Goal: Navigation & Orientation: Find specific page/section

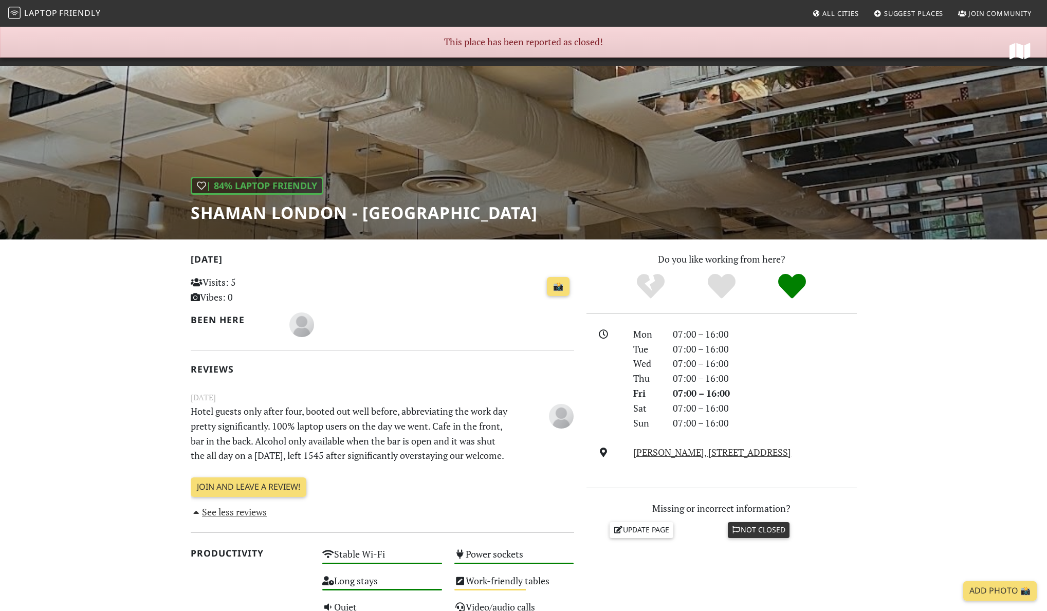
scroll to position [2, 0]
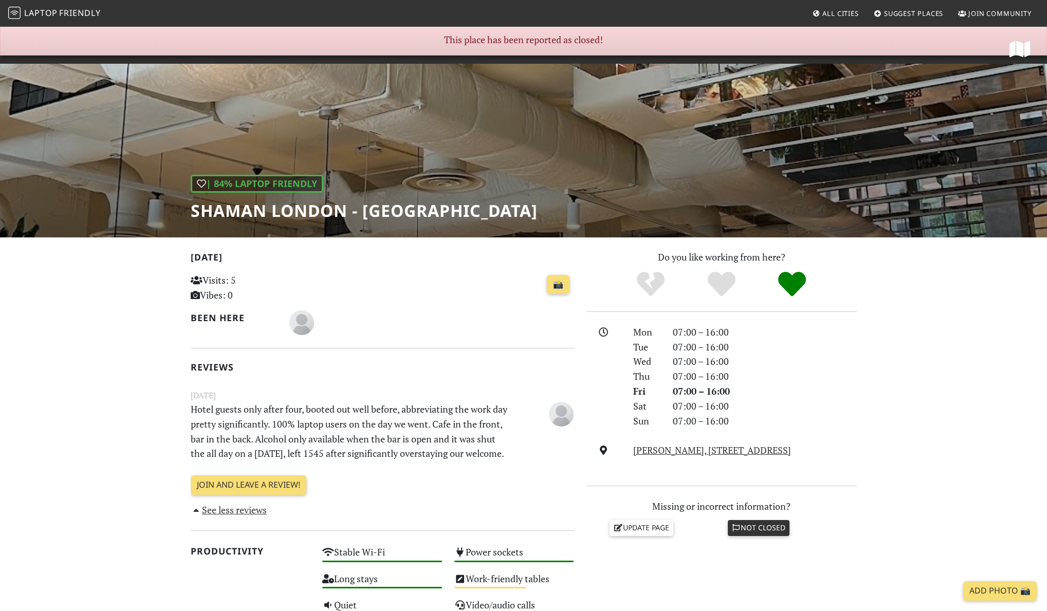
click at [536, 165] on div "| 84% Laptop Friendly Shaman London - Bermondsey" at bounding box center [523, 131] width 1047 height 214
click at [573, 46] on div "| 84% Laptop Friendly Shaman London - Bermondsey" at bounding box center [523, 131] width 1047 height 214
click at [727, 76] on div "| 84% Laptop Friendly Shaman London - Bermondsey" at bounding box center [523, 131] width 1047 height 214
click at [83, 14] on span "Friendly" at bounding box center [79, 12] width 41 height 11
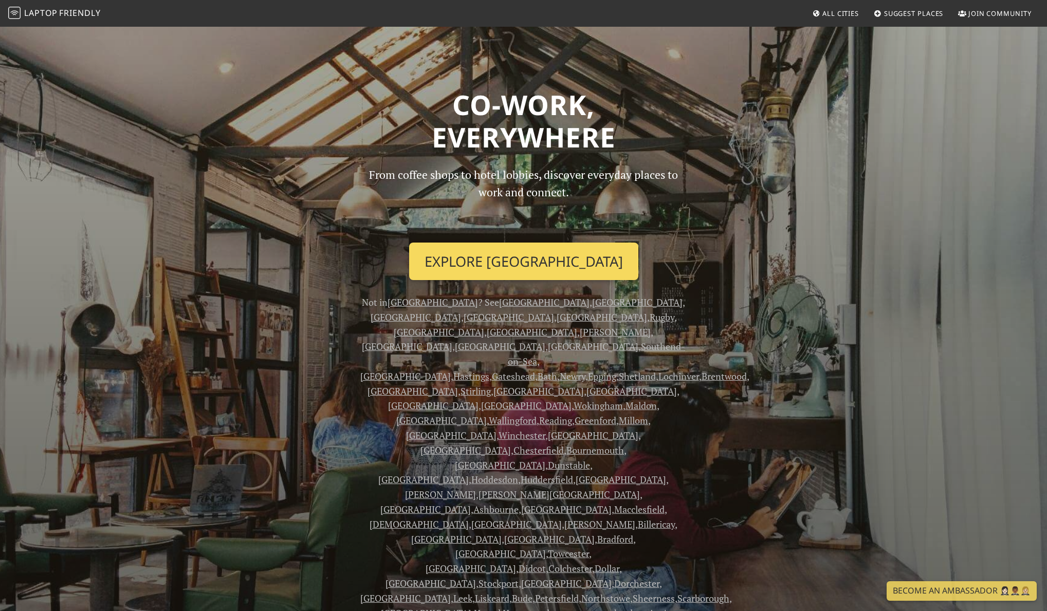
click at [543, 252] on link "Explore London" at bounding box center [523, 262] width 229 height 38
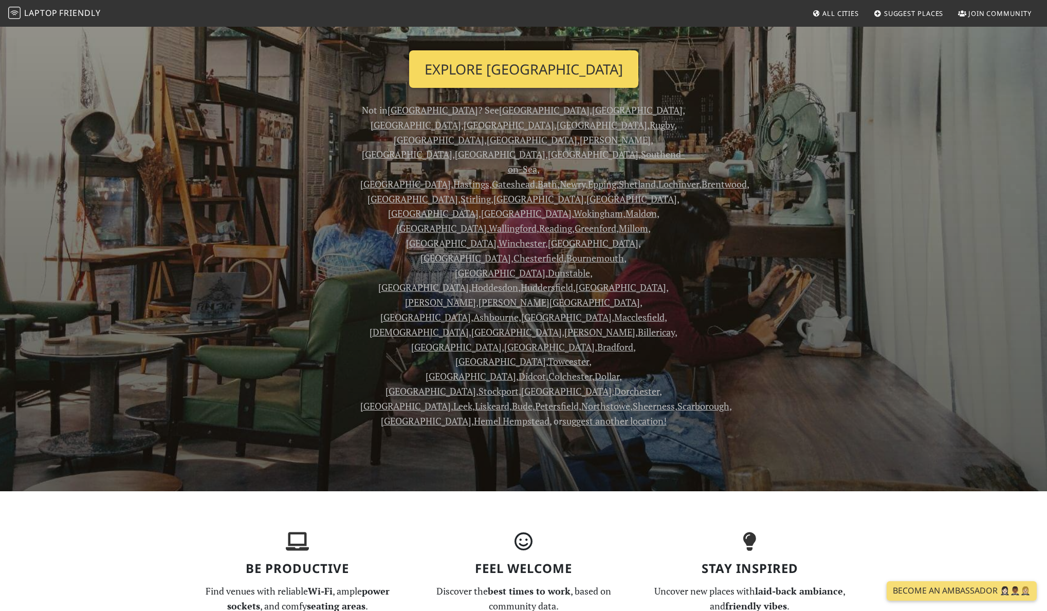
scroll to position [197, 0]
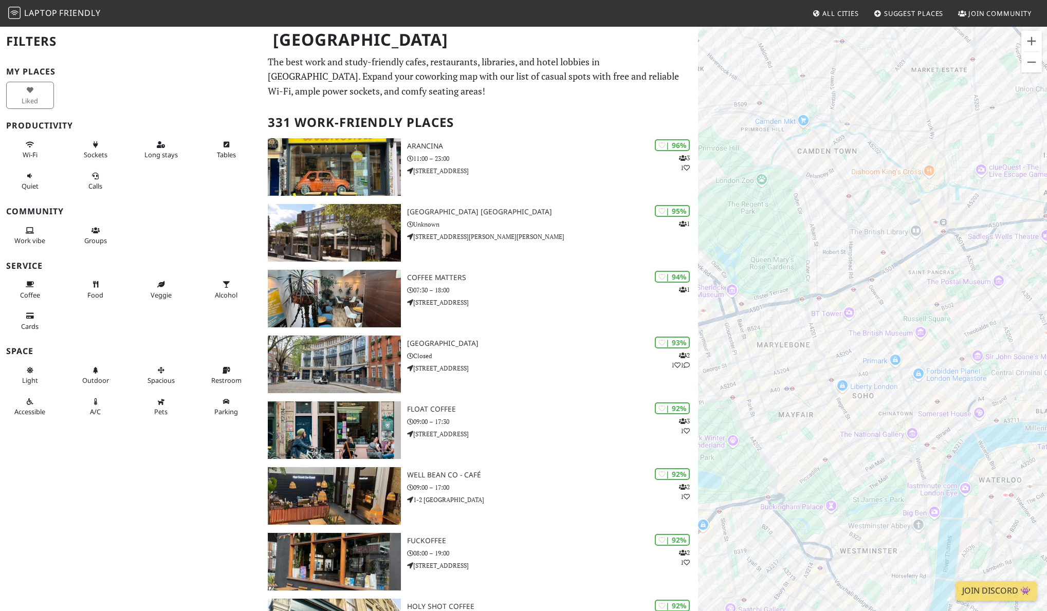
drag, startPoint x: 772, startPoint y: 182, endPoint x: 936, endPoint y: 211, distance: 166.6
click at [936, 211] on div at bounding box center [872, 331] width 349 height 611
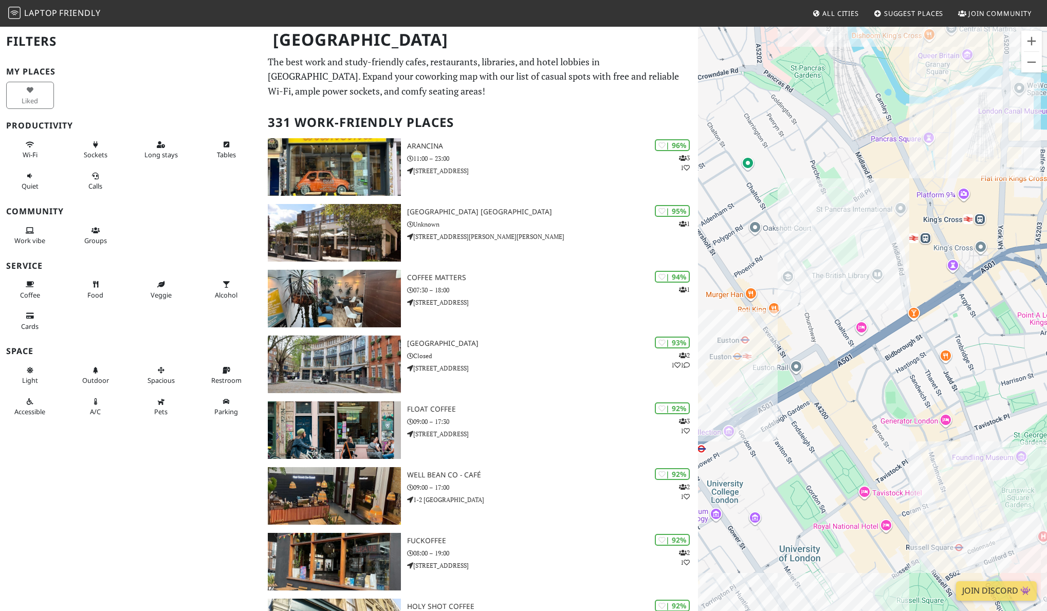
drag, startPoint x: 961, startPoint y: 296, endPoint x: 810, endPoint y: 274, distance: 152.2
click at [810, 275] on div at bounding box center [872, 331] width 349 height 611
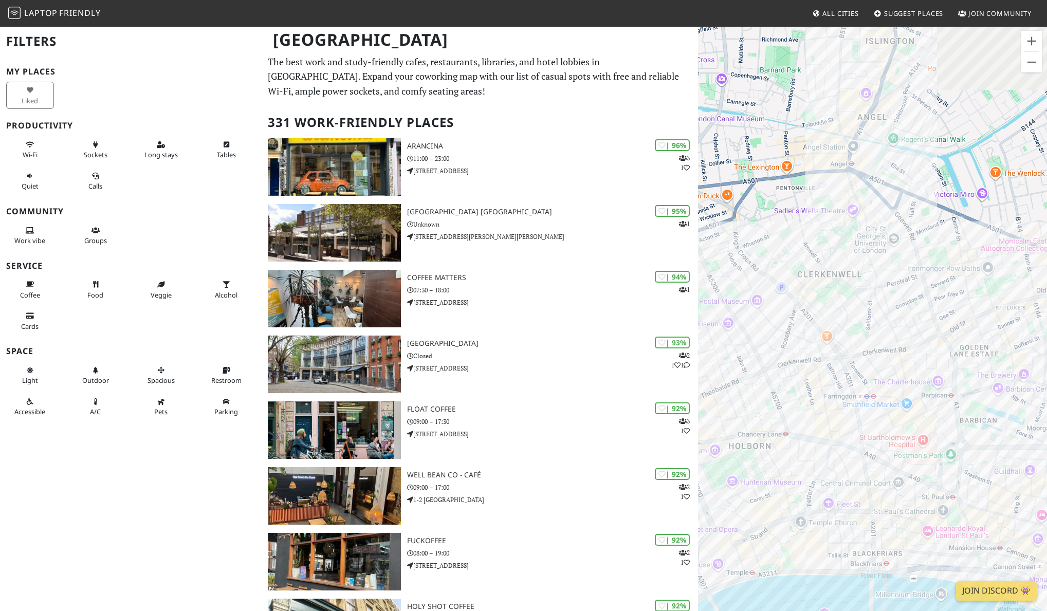
drag, startPoint x: 929, startPoint y: 342, endPoint x: 753, endPoint y: 278, distance: 187.5
click at [752, 278] on div at bounding box center [872, 331] width 349 height 611
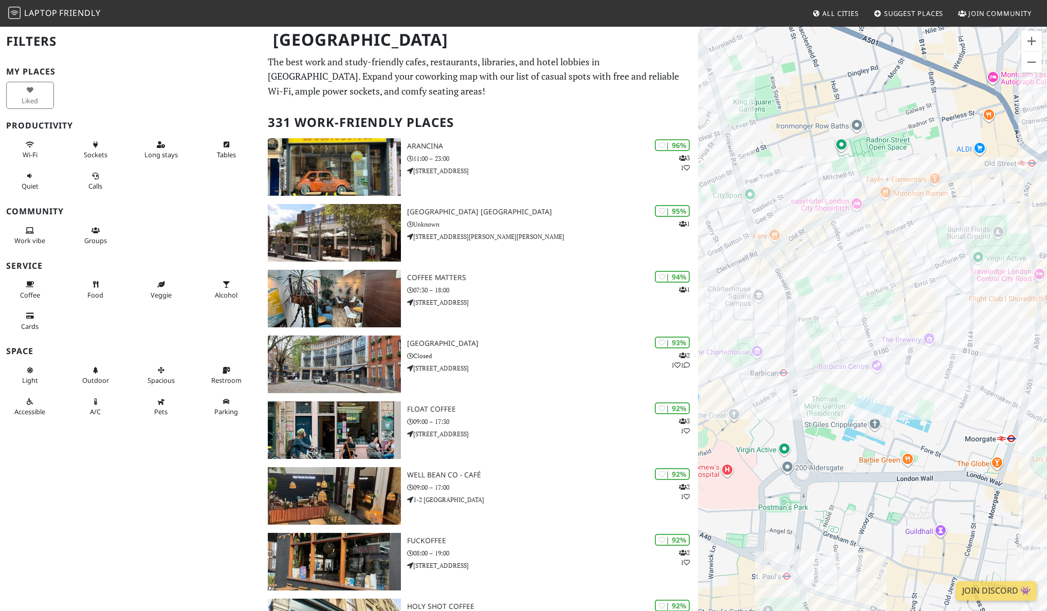
drag, startPoint x: 983, startPoint y: 397, endPoint x: 738, endPoint y: 381, distance: 246.3
click at [711, 378] on div at bounding box center [872, 331] width 349 height 611
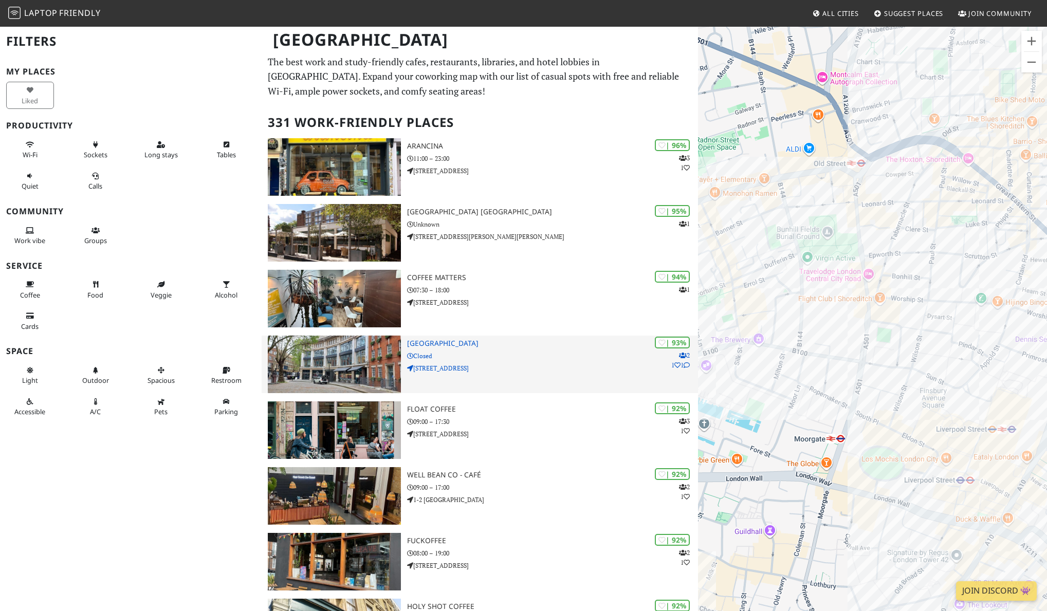
drag, startPoint x: 885, startPoint y: 393, endPoint x: 687, endPoint y: 354, distance: 202.2
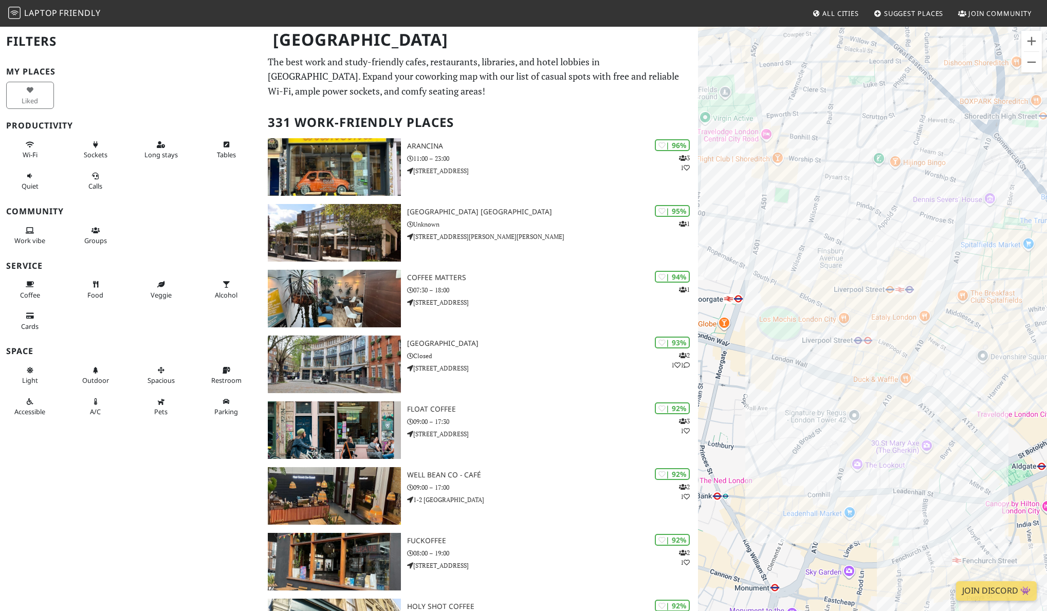
drag, startPoint x: 911, startPoint y: 462, endPoint x: 865, endPoint y: 388, distance: 87.3
click at [865, 388] on div at bounding box center [872, 331] width 349 height 611
